Goal: Transaction & Acquisition: Purchase product/service

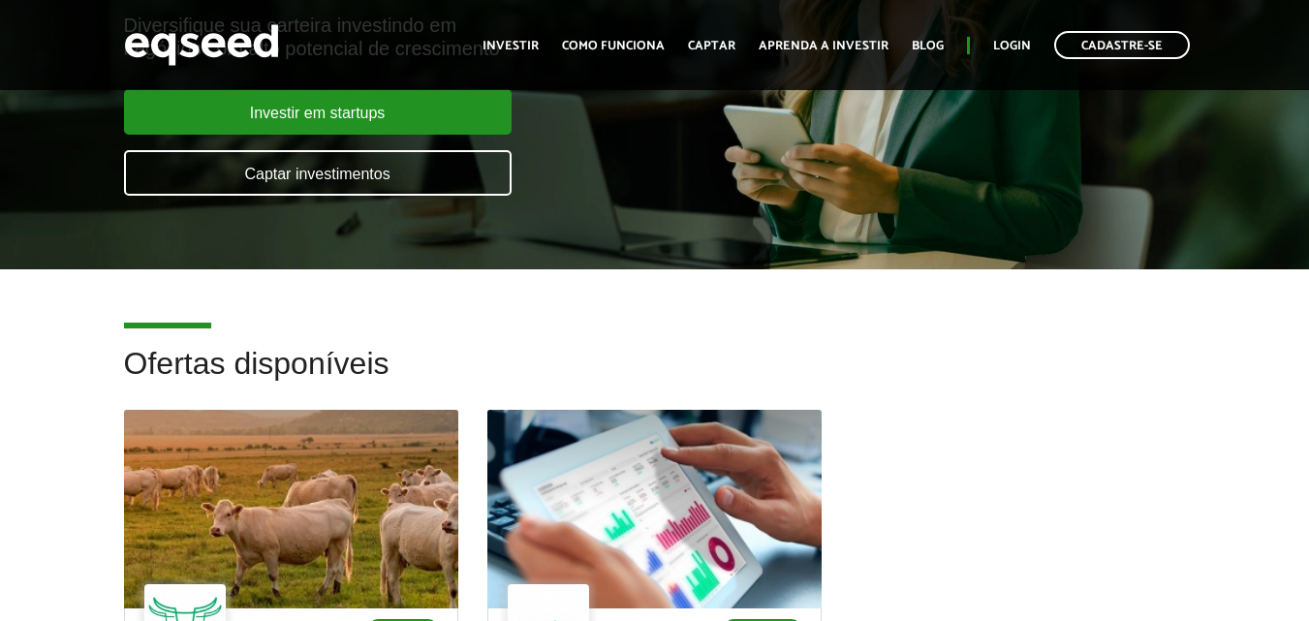
scroll to position [194, 0]
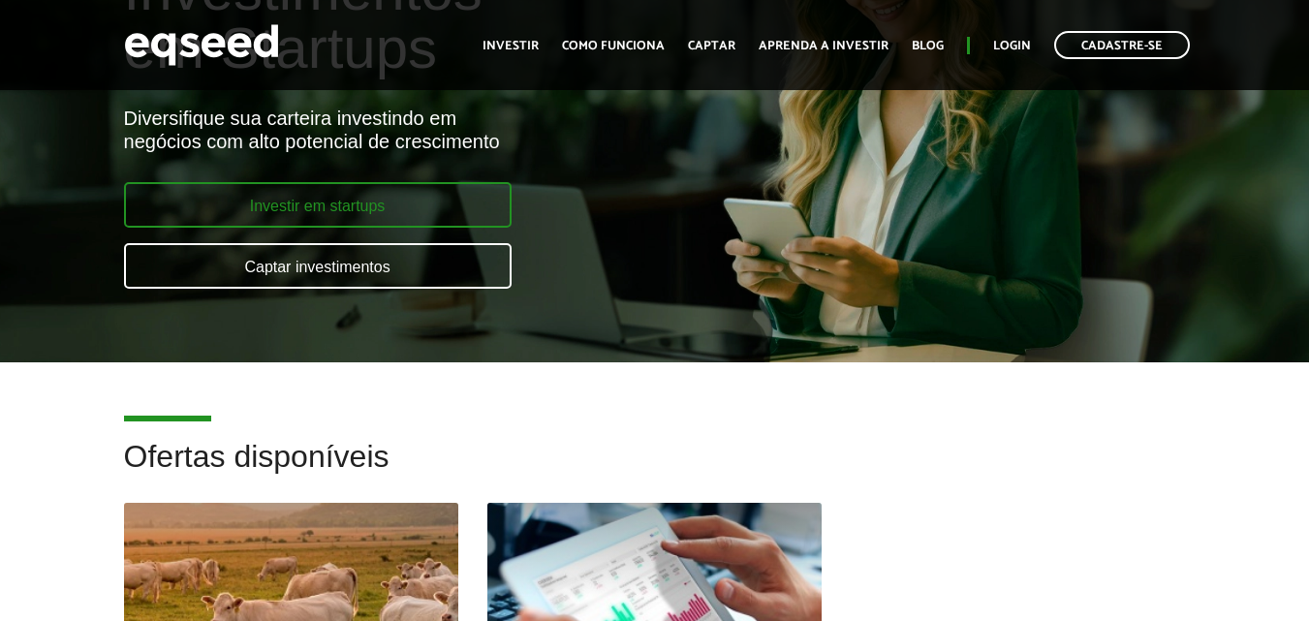
click at [401, 195] on link "Investir em startups" at bounding box center [318, 205] width 388 height 46
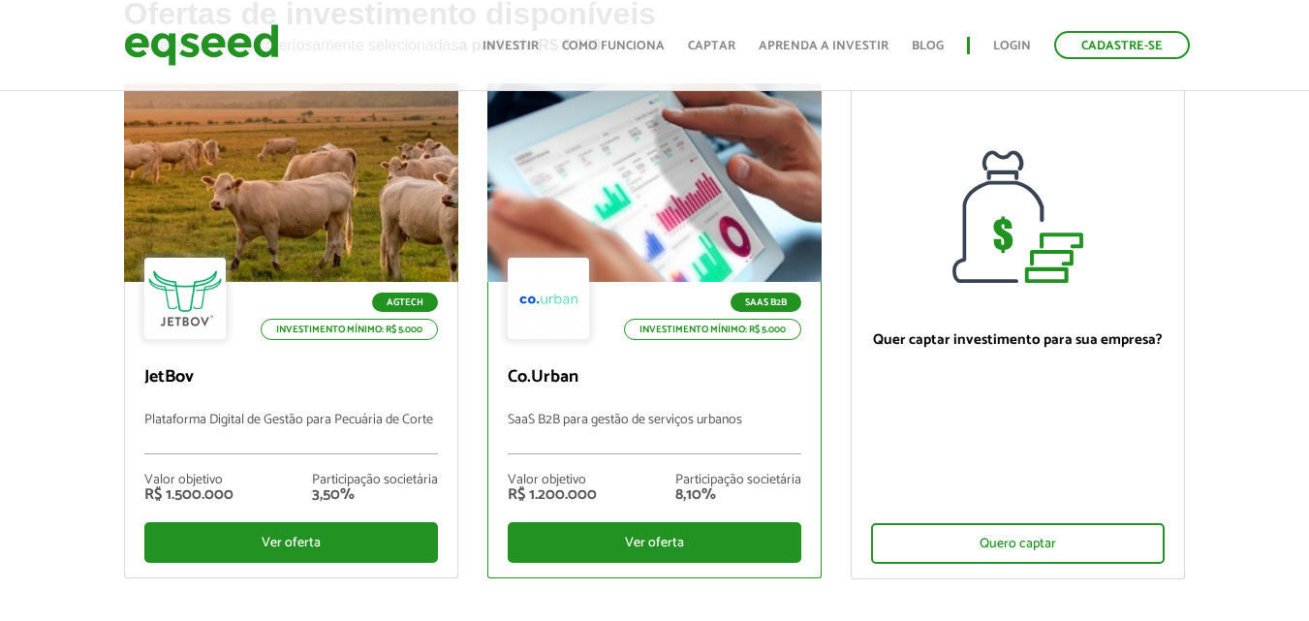
scroll to position [194, 0]
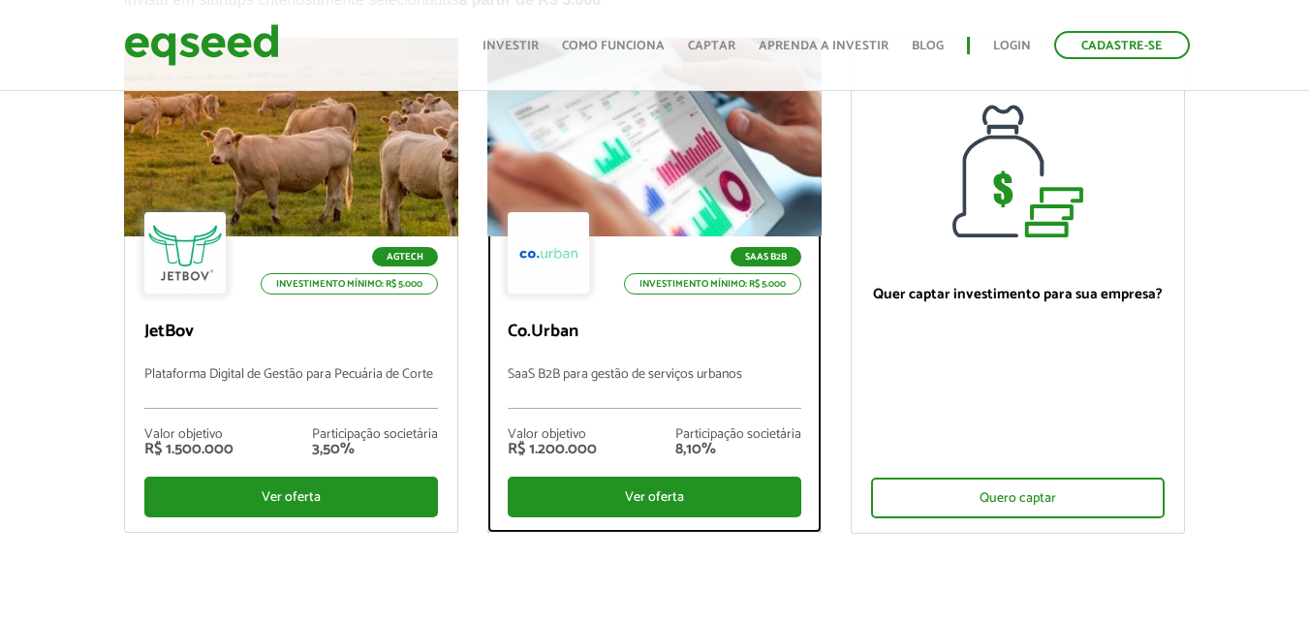
click at [640, 143] on div at bounding box center [653, 137] width 401 height 238
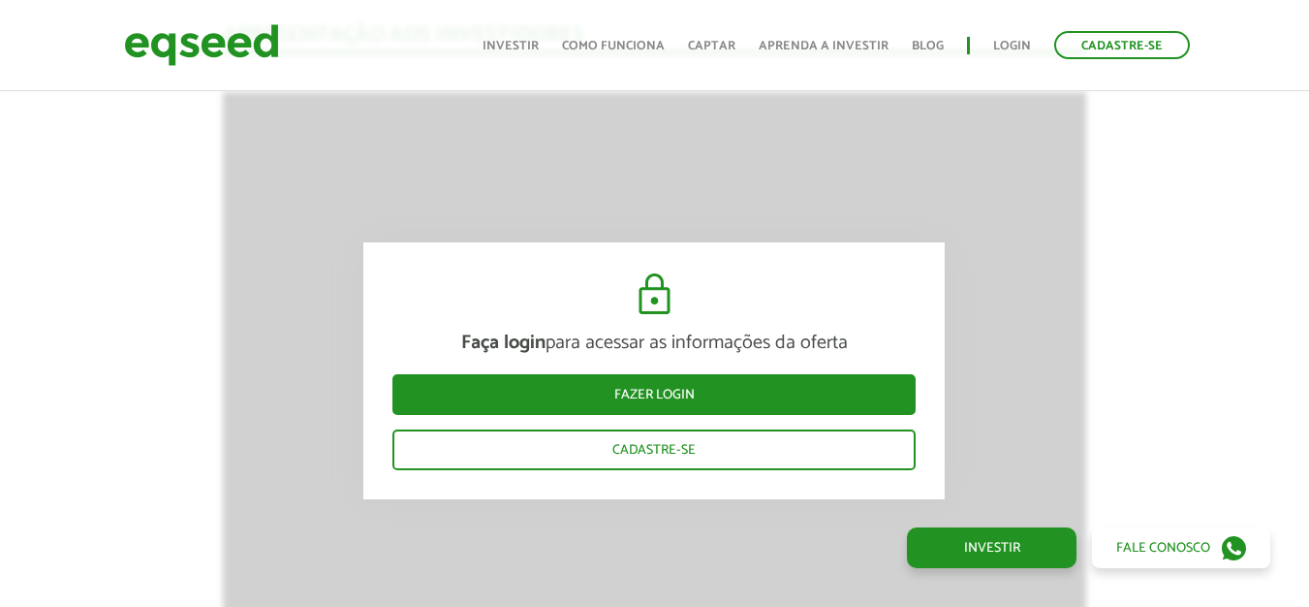
scroll to position [2035, 0]
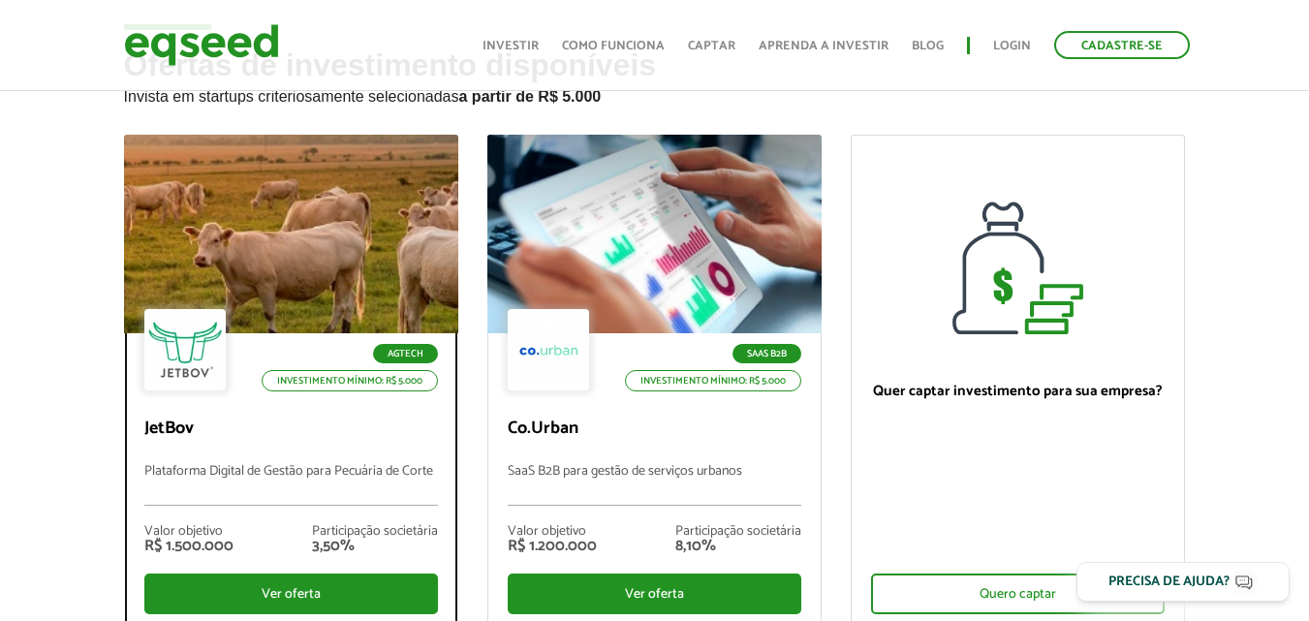
click at [300, 210] on div at bounding box center [290, 234] width 401 height 238
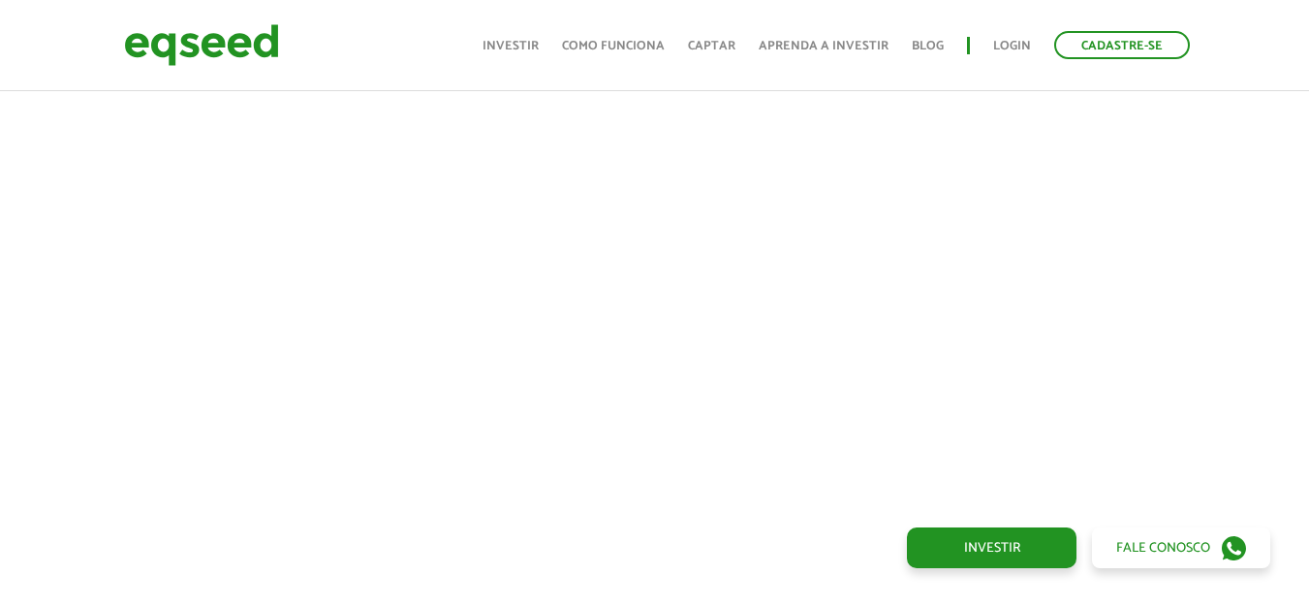
scroll to position [825, 0]
click at [0, 333] on div at bounding box center [654, 207] width 1309 height 661
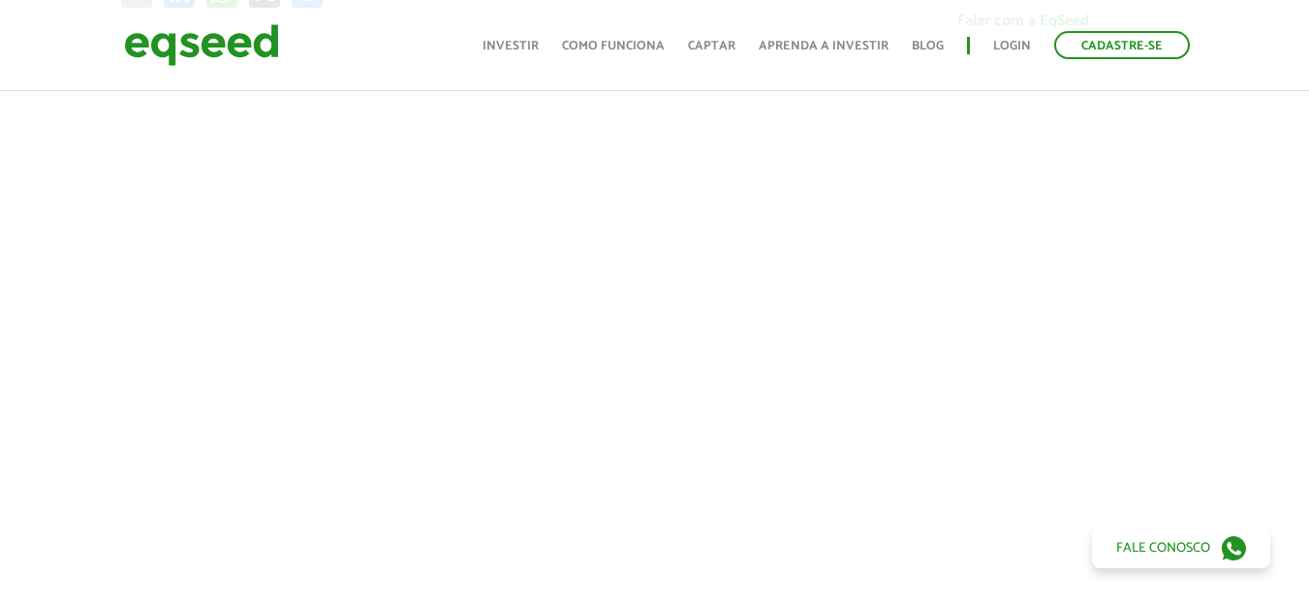
scroll to position [631, 0]
click at [1239, 133] on div at bounding box center [654, 401] width 1309 height 661
